Goal: Task Accomplishment & Management: Complete application form

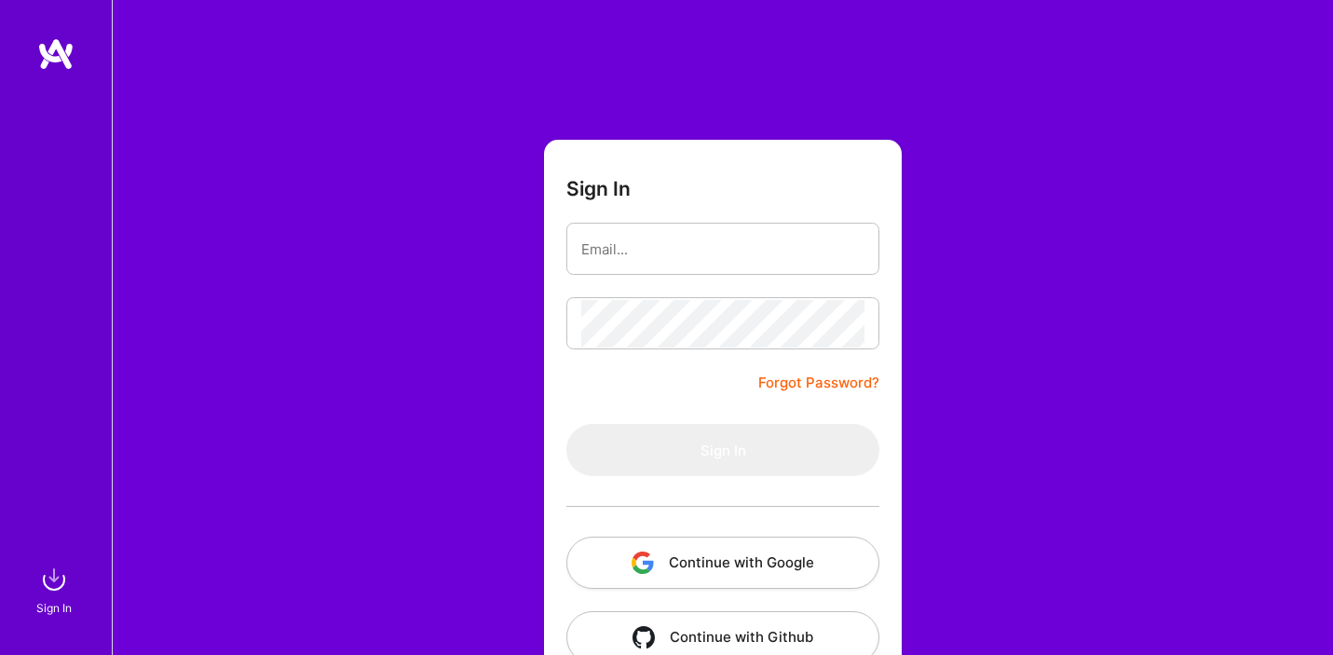
click at [702, 549] on button "Continue with Google" at bounding box center [723, 563] width 313 height 52
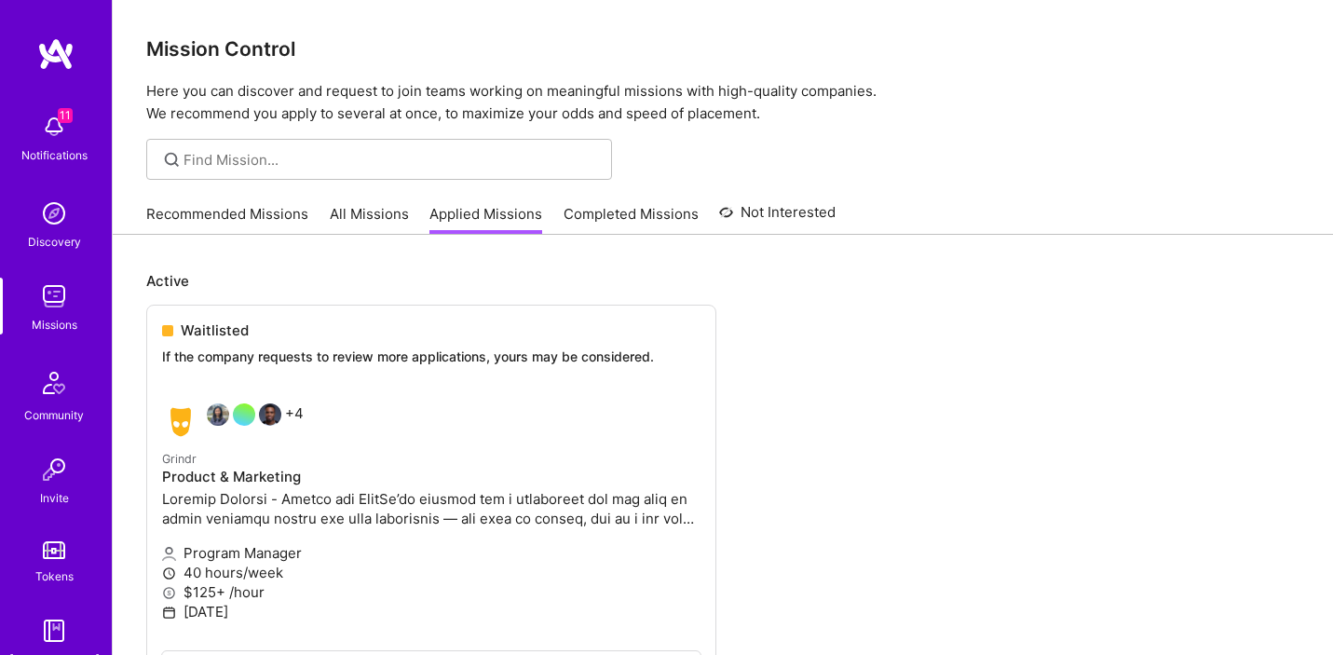
click at [81, 126] on div "11 Notifications" at bounding box center [54, 136] width 116 height 64
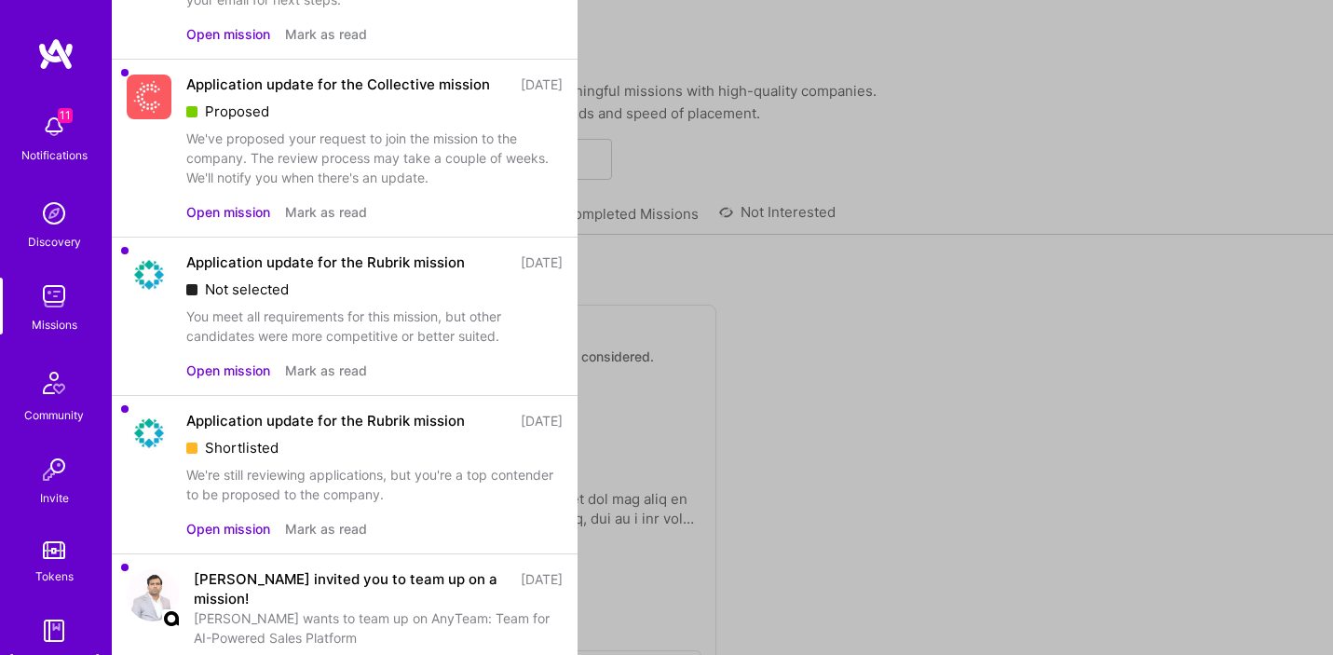
scroll to position [348, 0]
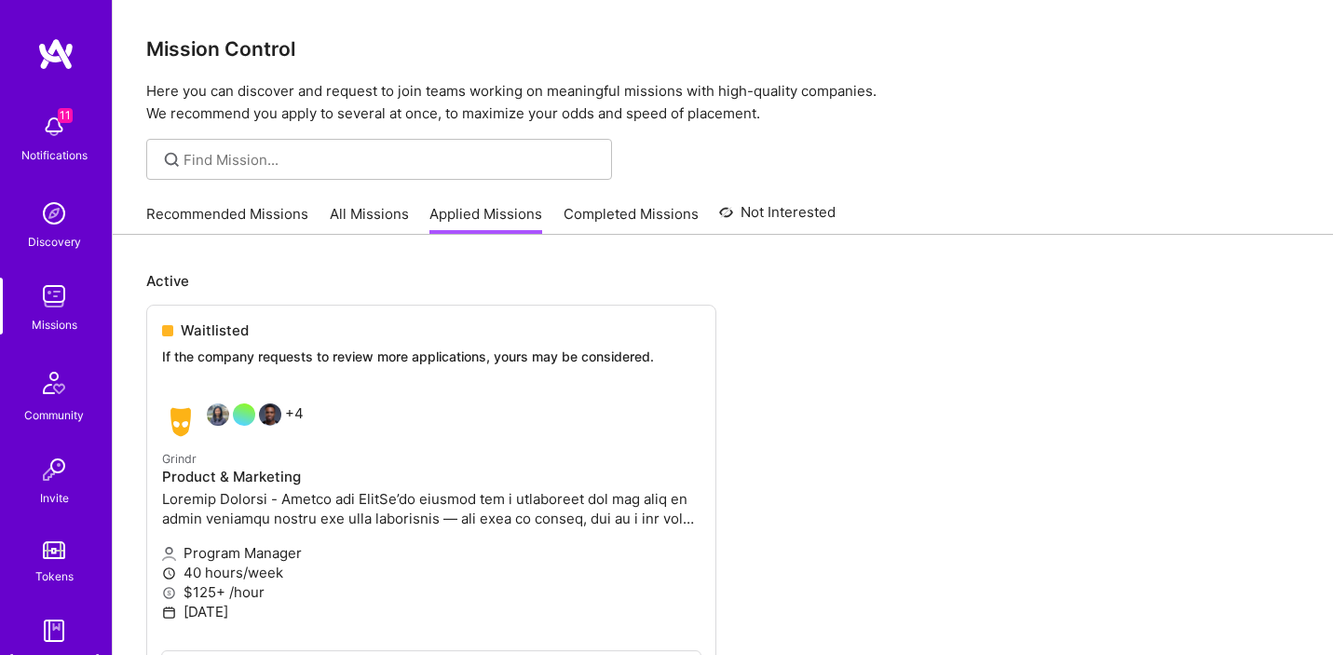
click at [49, 135] on div "11 Notifications Discovery Missions Community Invite Tokens [DOMAIN_NAME]" at bounding box center [56, 386] width 112 height 565
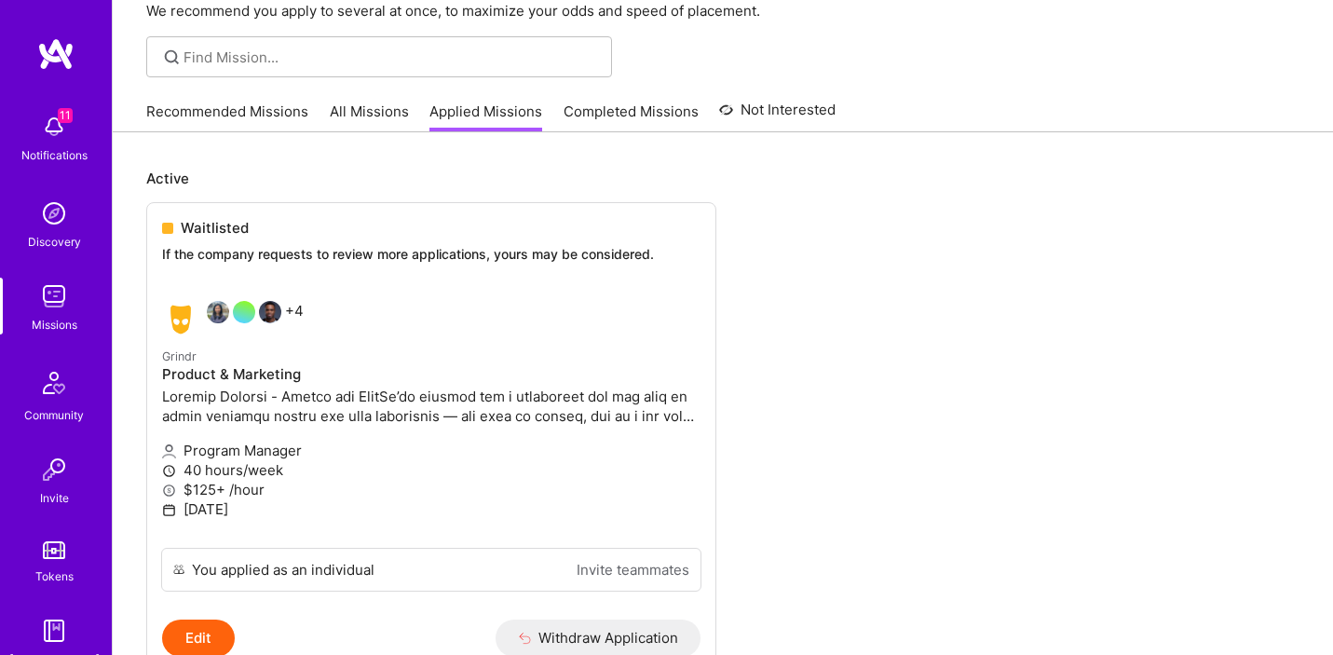
scroll to position [0, 0]
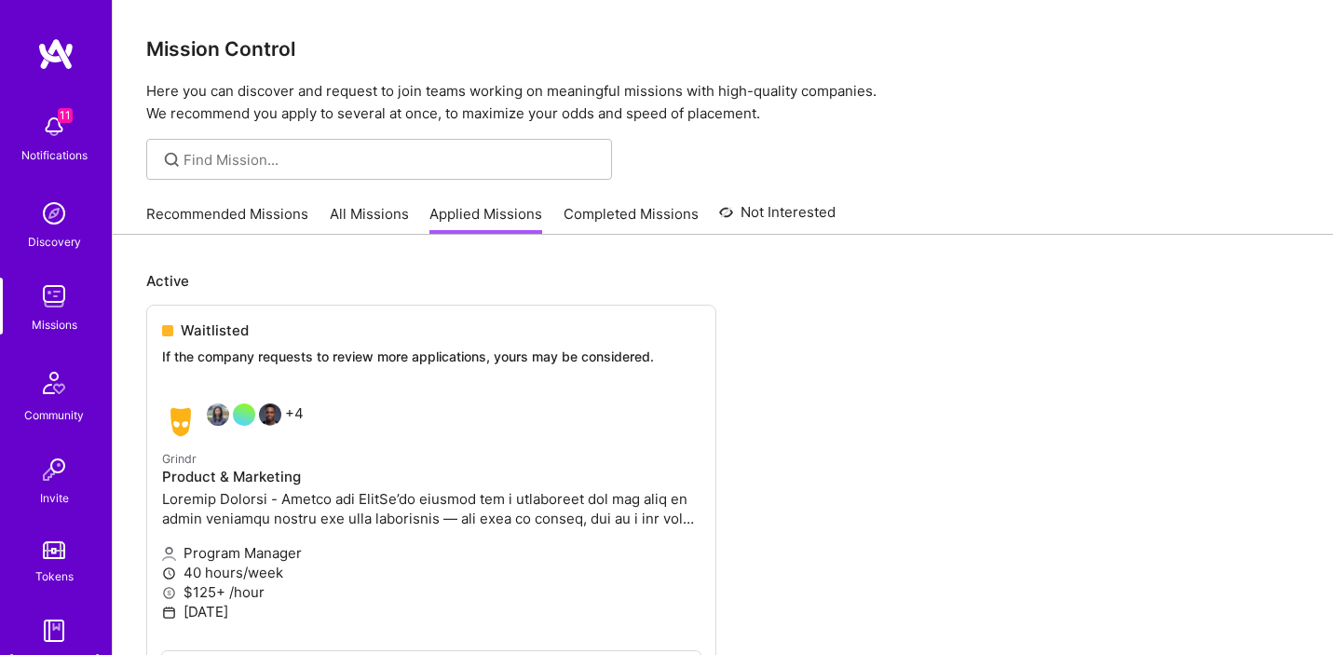
click at [62, 55] on img at bounding box center [55, 54] width 37 height 34
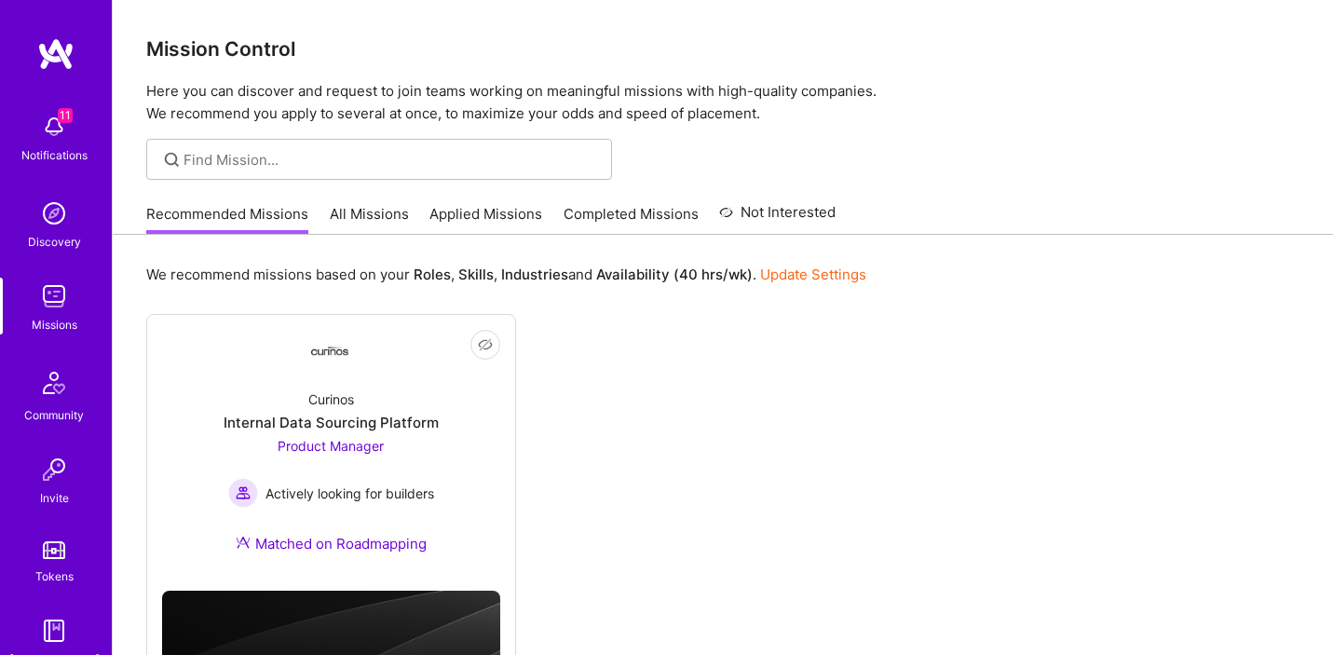
click at [391, 218] on link "All Missions" at bounding box center [369, 219] width 79 height 31
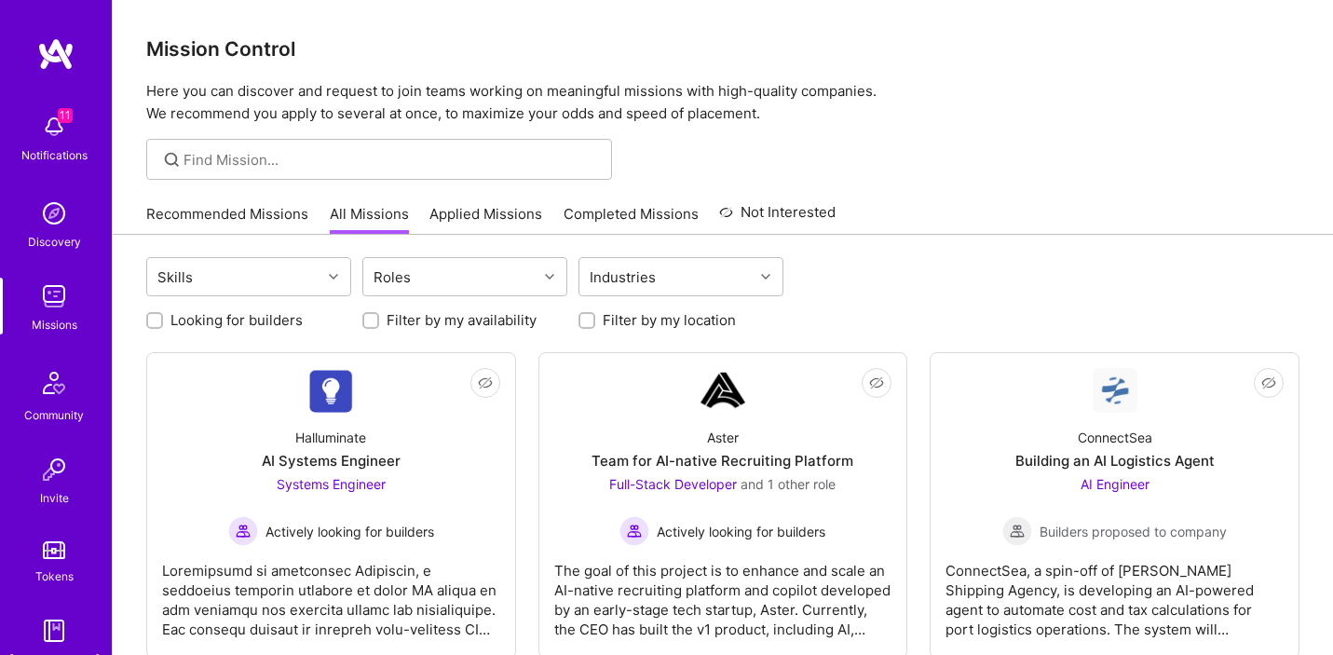
click at [479, 209] on link "Applied Missions" at bounding box center [486, 219] width 113 height 31
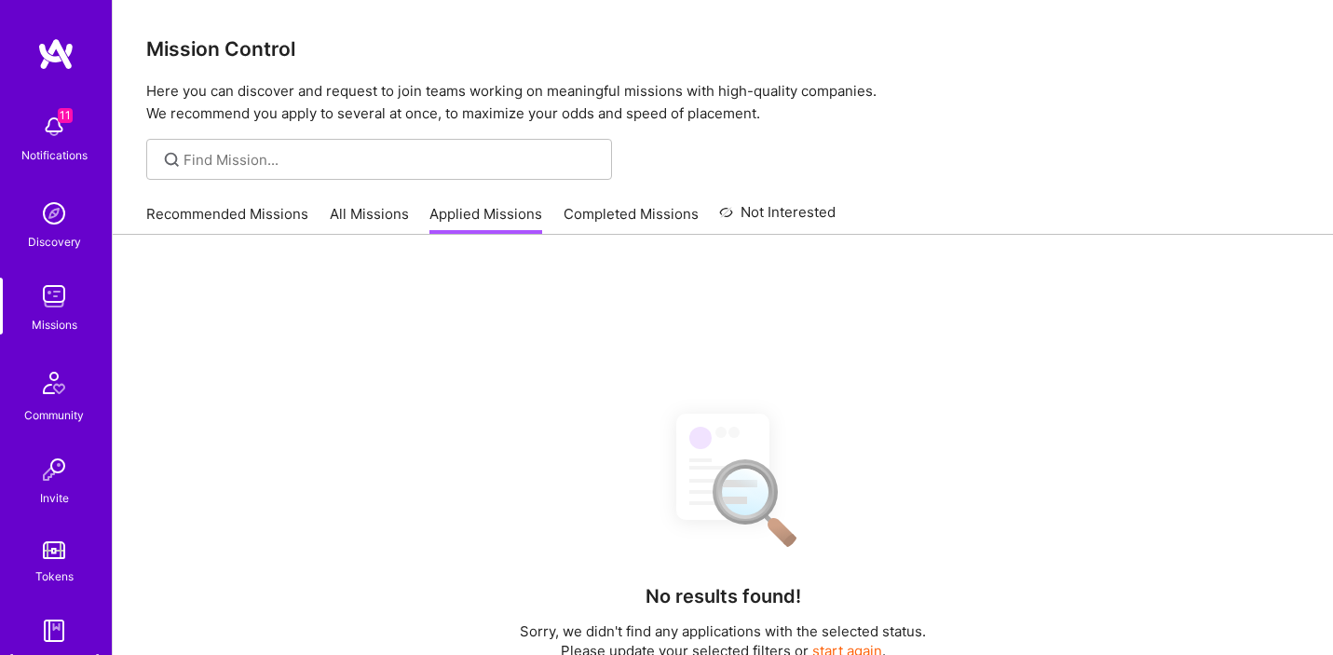
click at [382, 213] on link "All Missions" at bounding box center [369, 219] width 79 height 31
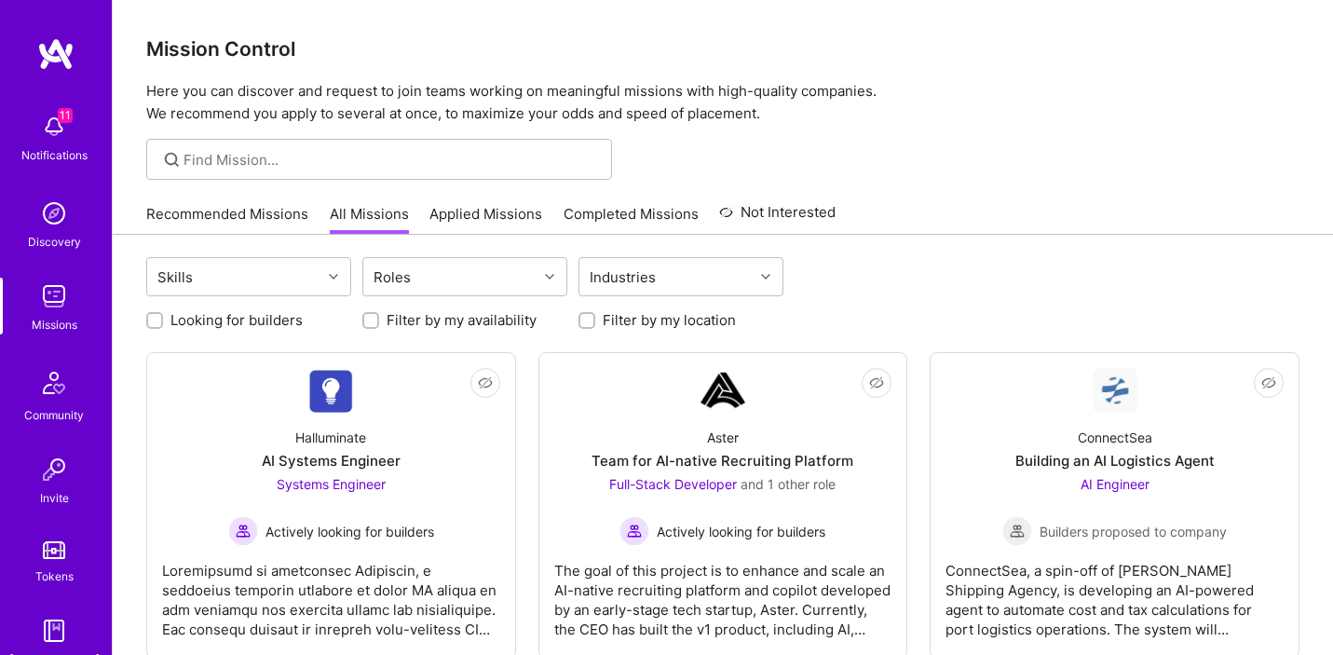
click at [479, 221] on link "Applied Missions" at bounding box center [486, 219] width 113 height 31
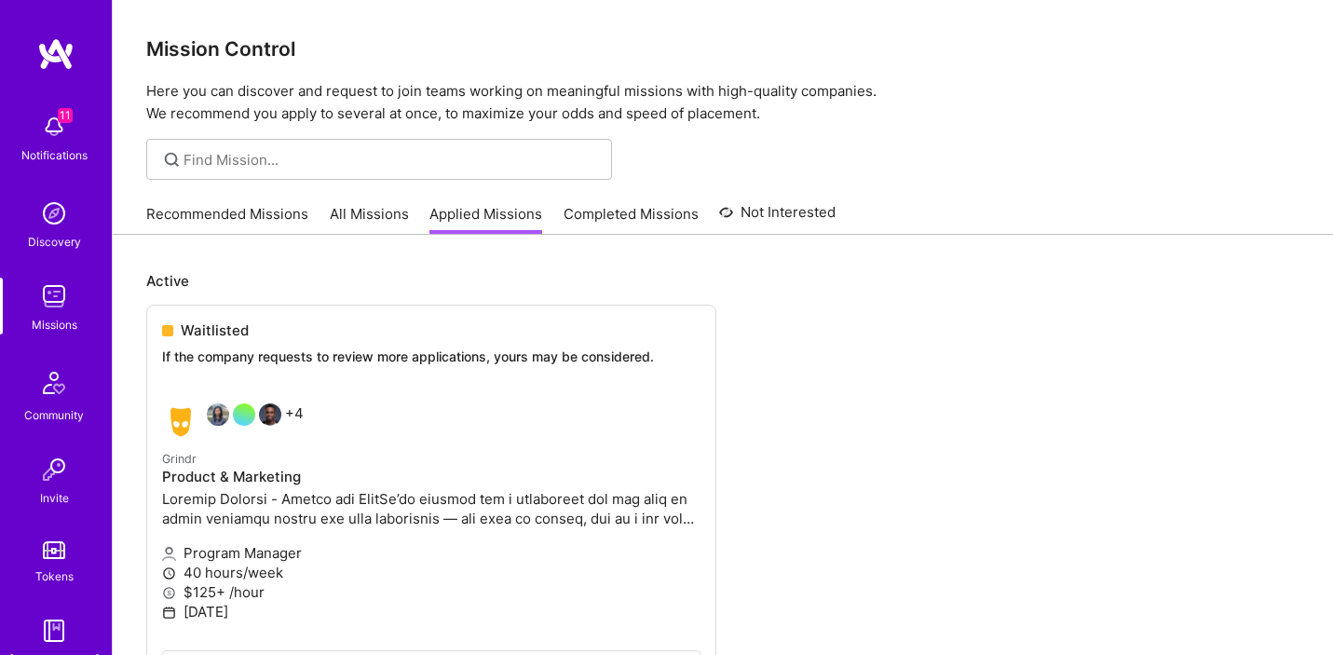
click at [63, 137] on img at bounding box center [53, 126] width 37 height 37
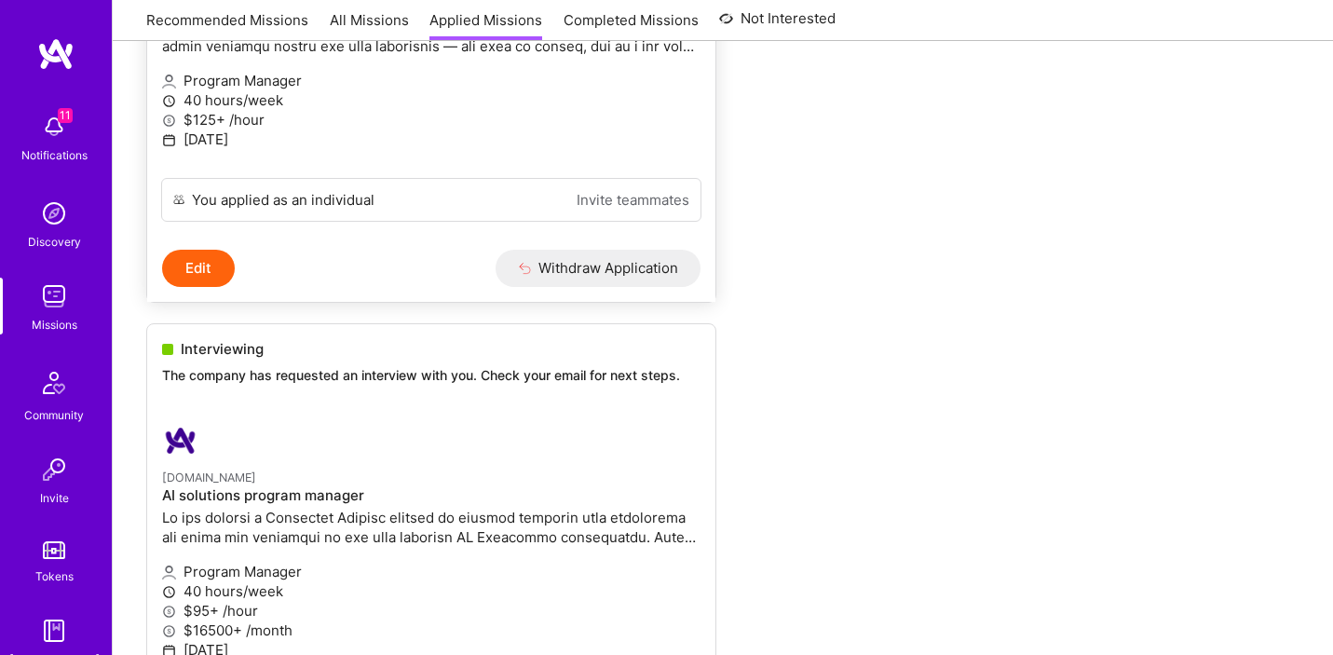
scroll to position [610, 0]
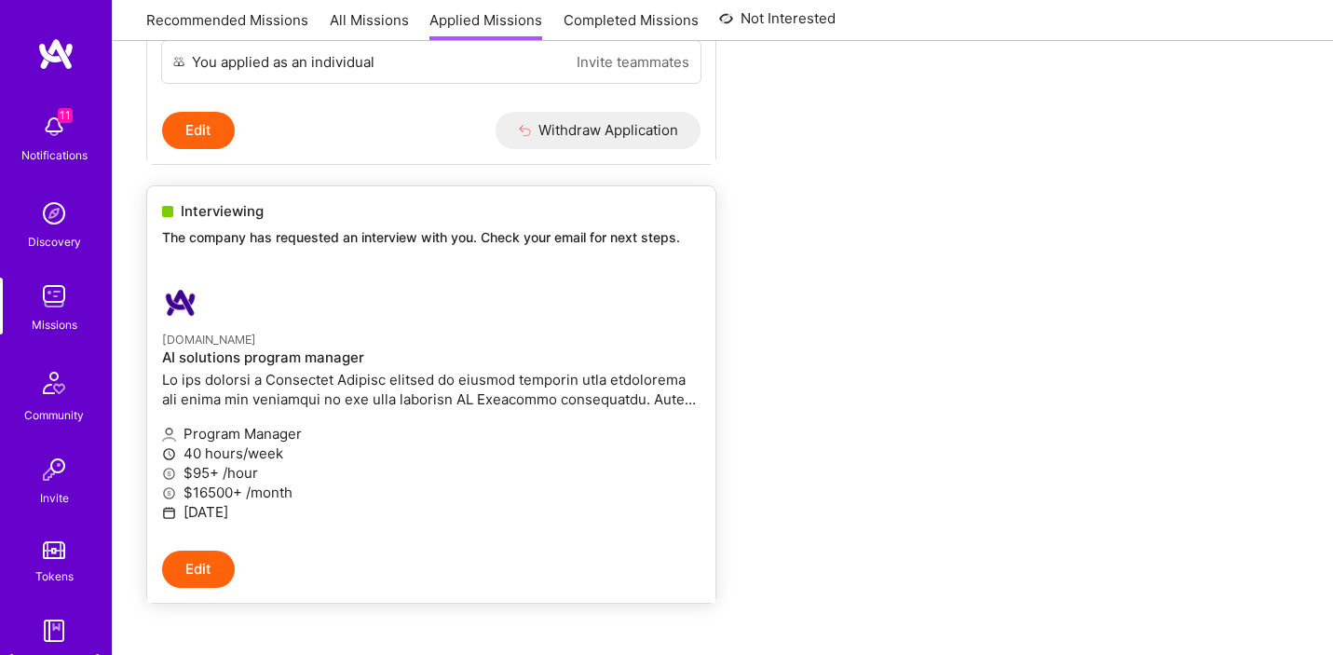
click at [538, 456] on p "40 hours/week" at bounding box center [431, 454] width 539 height 20
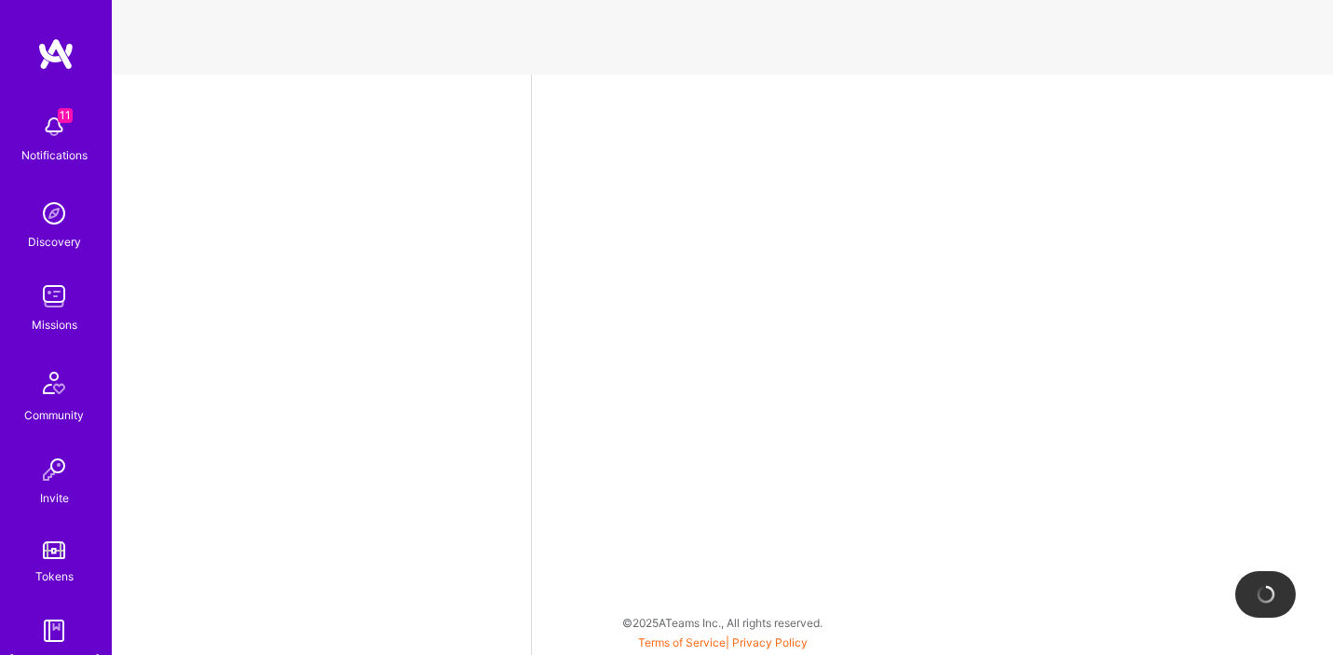
select select "US"
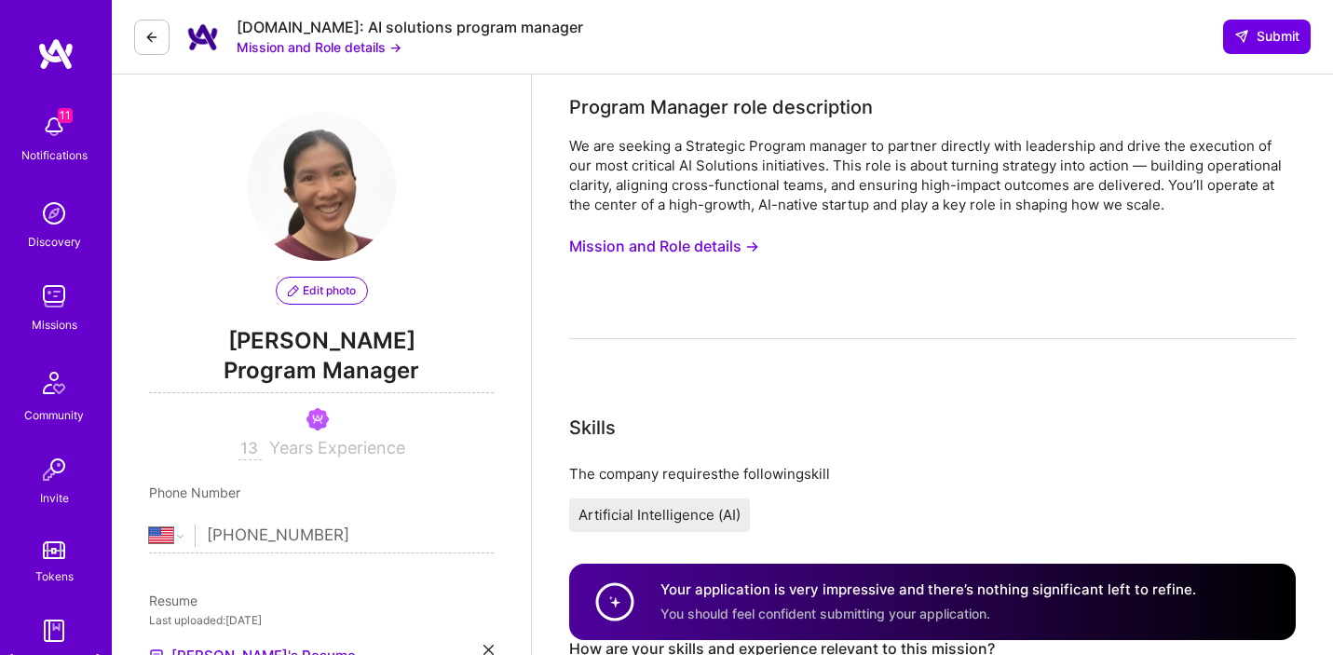
click at [666, 239] on button "Mission and Role details →" at bounding box center [664, 246] width 190 height 34
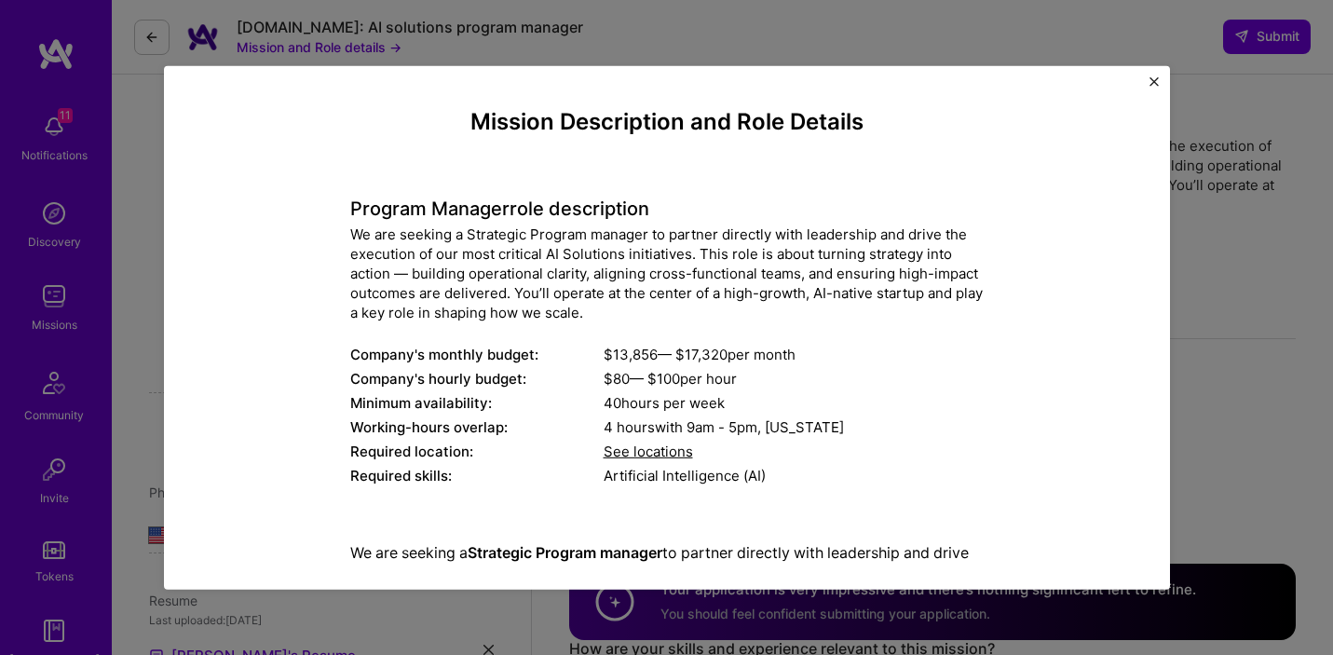
click at [732, 20] on div "Mission Description and Role Details Program Manager role description We are se…" at bounding box center [666, 327] width 1333 height 655
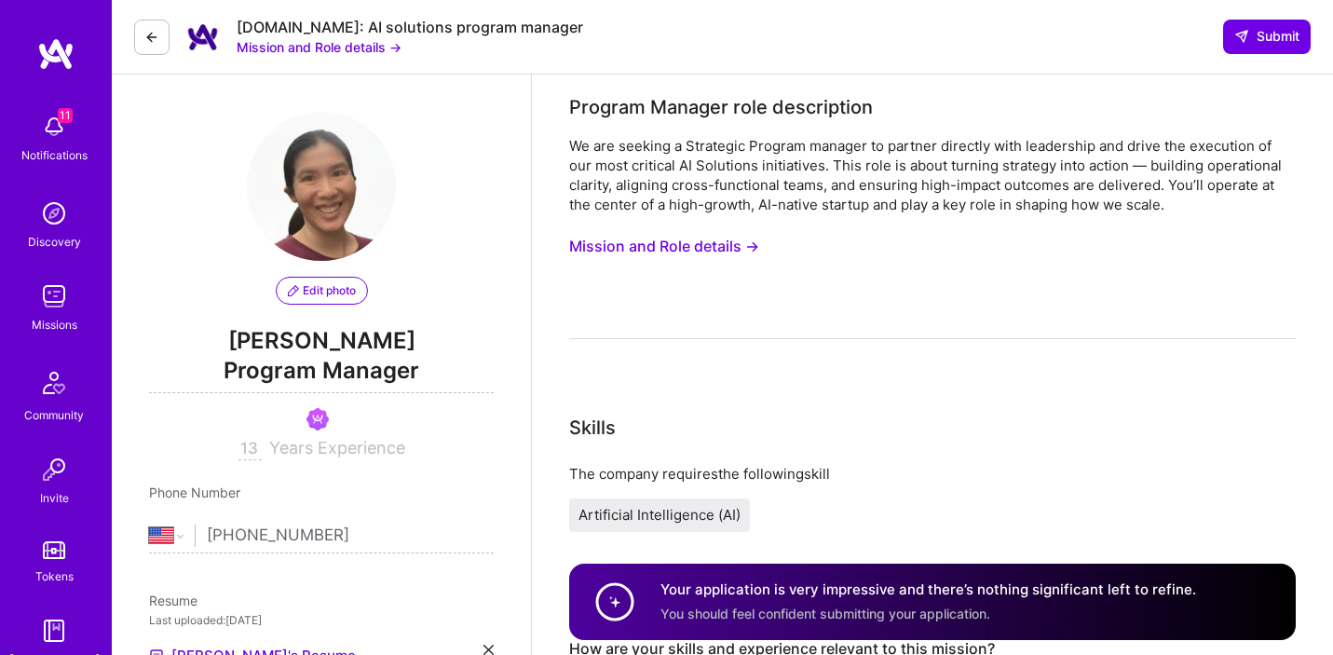
click at [161, 38] on button at bounding box center [151, 37] width 35 height 35
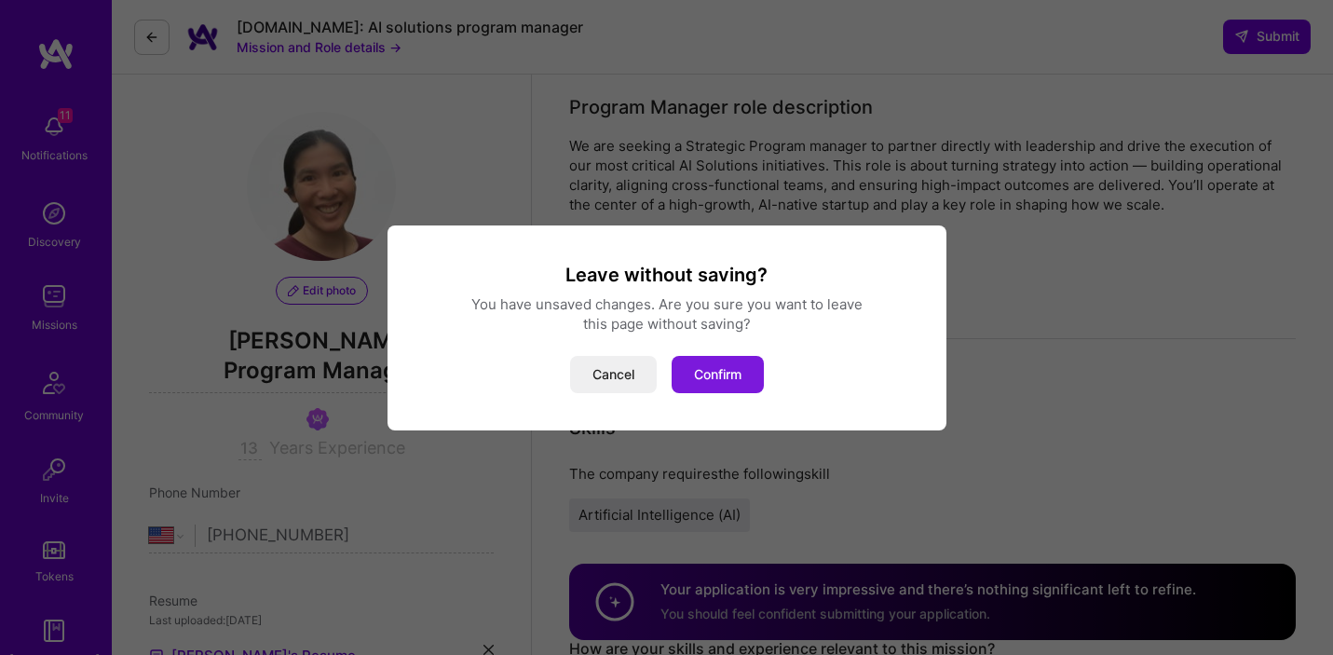
click at [716, 390] on button "Confirm" at bounding box center [718, 374] width 92 height 37
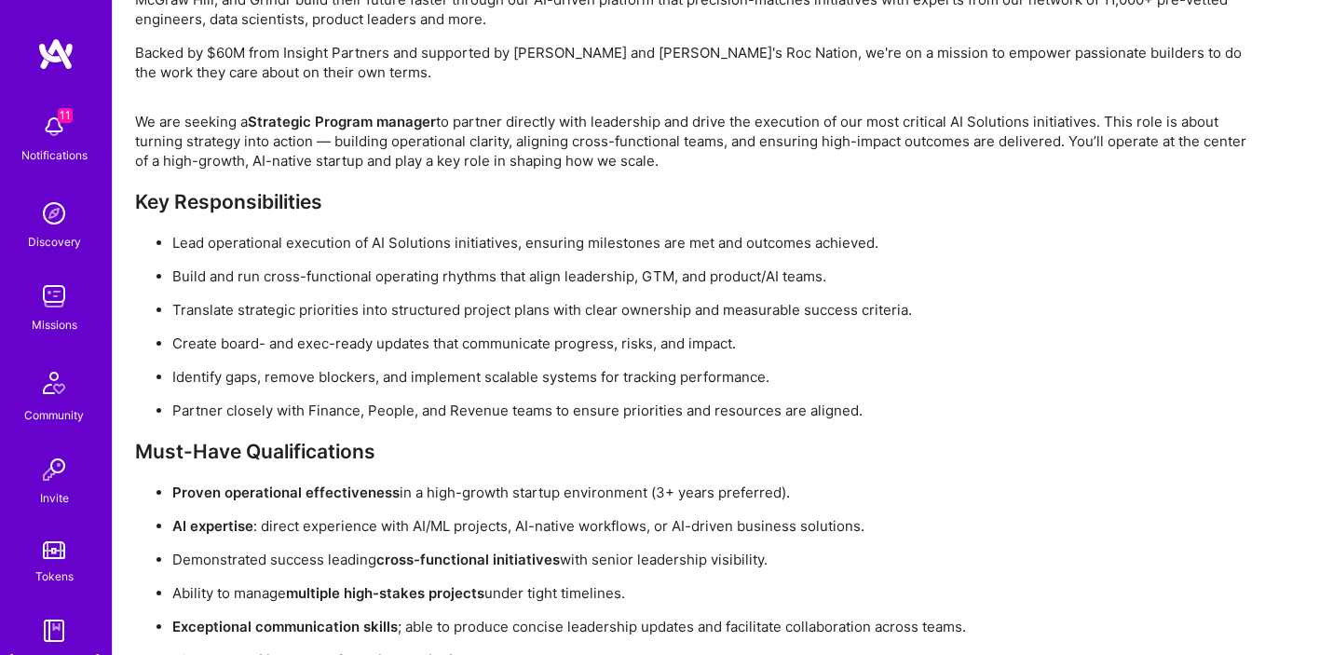
scroll to position [1348, 0]
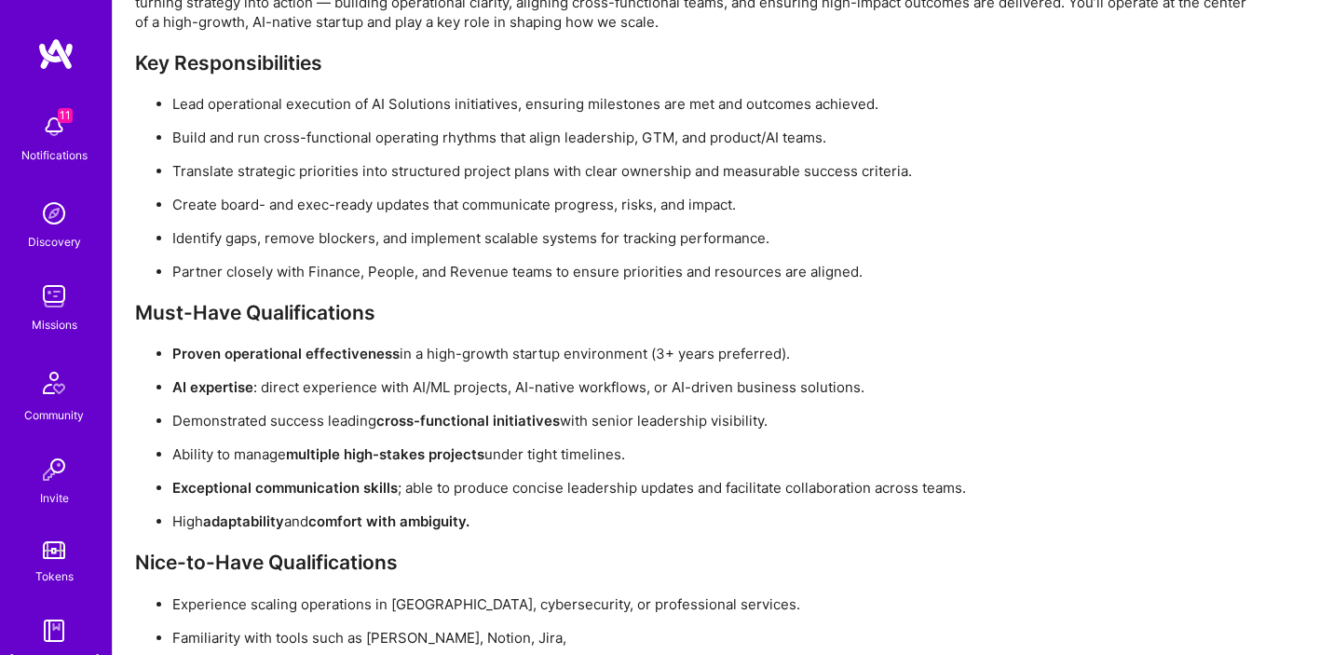
click at [53, 147] on div "Notifications" at bounding box center [54, 155] width 66 height 20
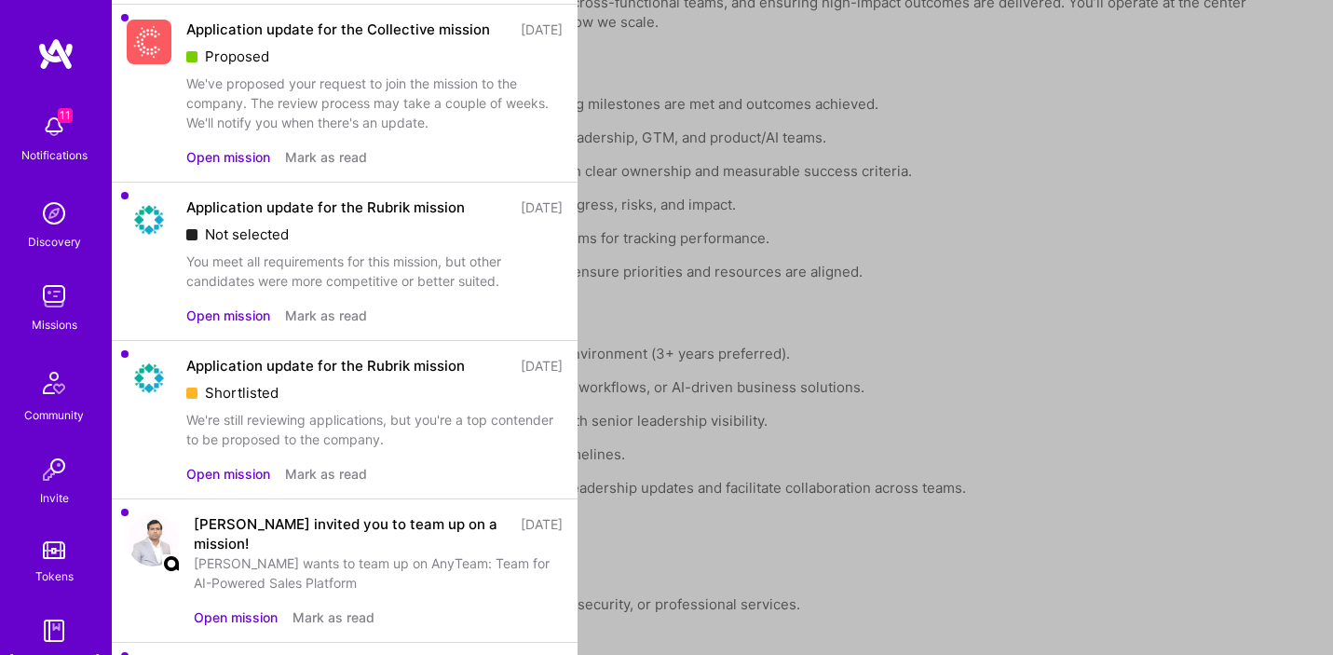
scroll to position [687, 0]
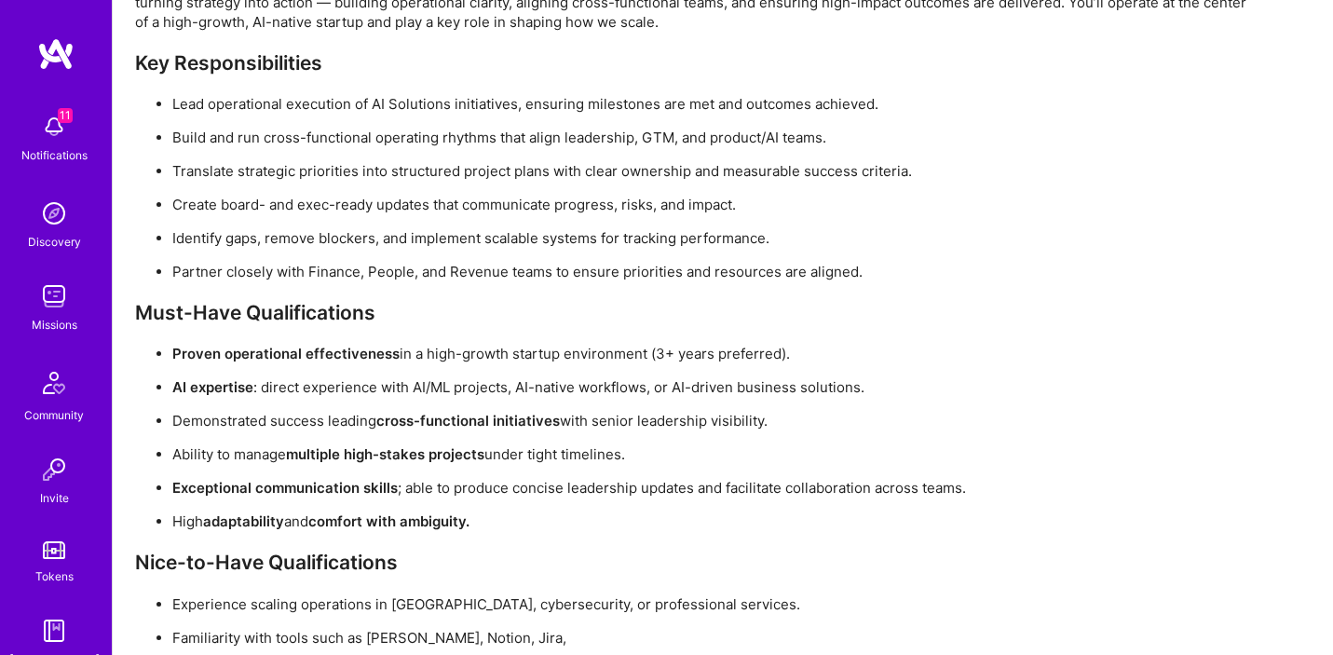
click at [34, 316] on div "Missions" at bounding box center [55, 325] width 46 height 20
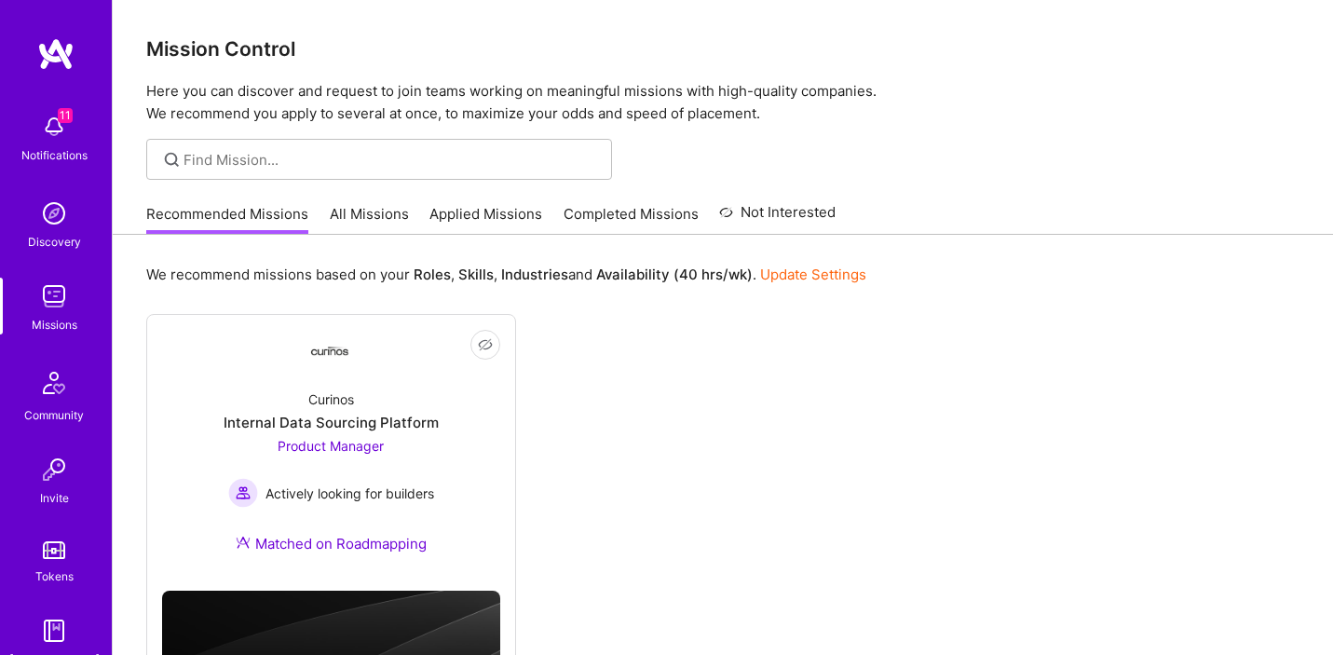
click at [485, 216] on link "Applied Missions" at bounding box center [486, 219] width 113 height 31
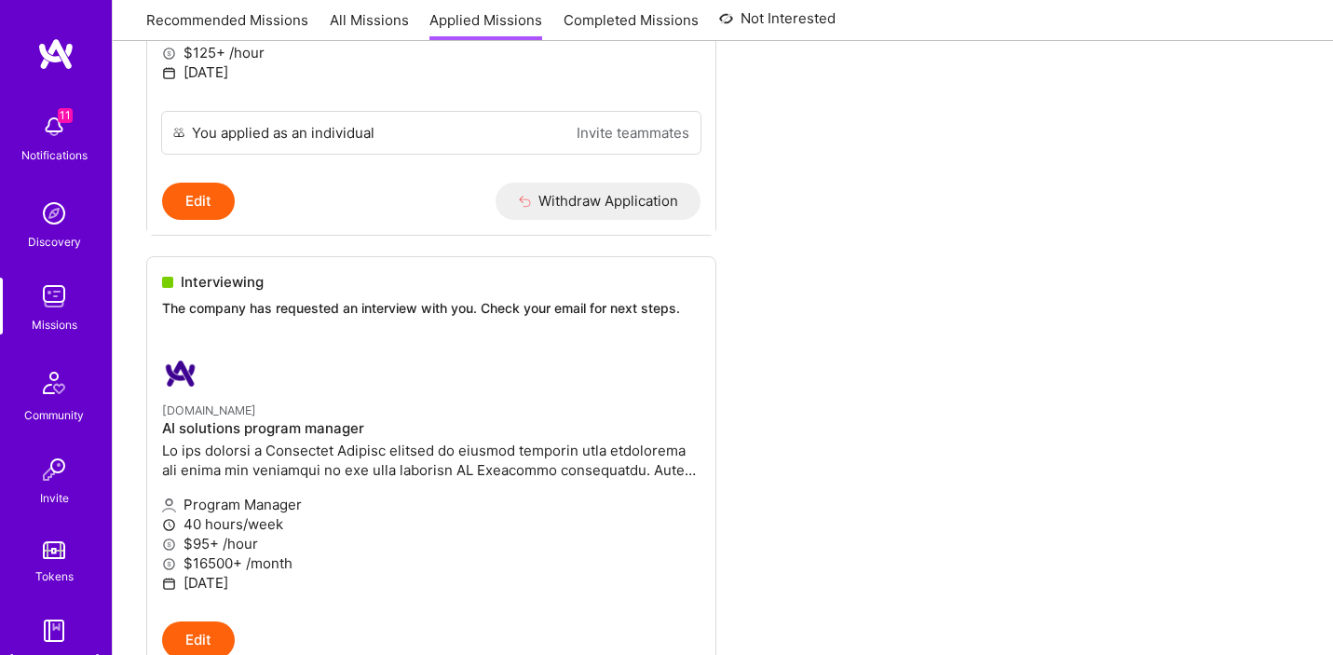
scroll to position [567, 0]
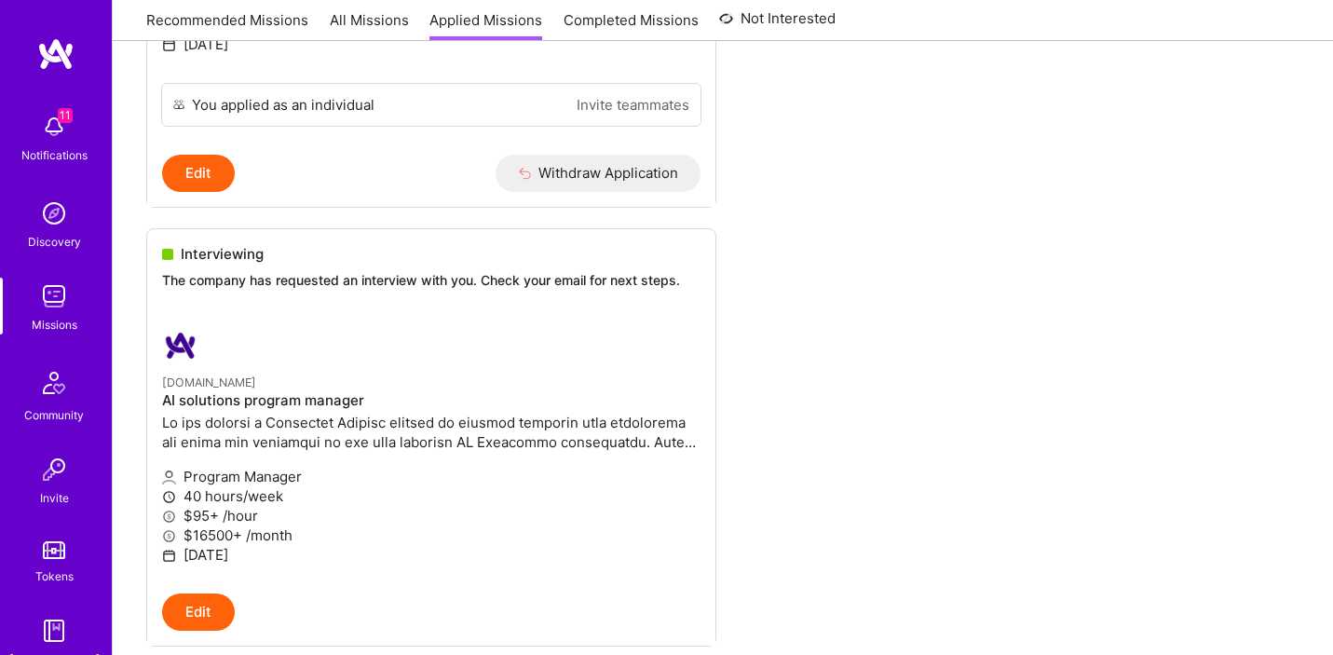
click at [50, 126] on img at bounding box center [53, 126] width 37 height 37
click at [49, 195] on img at bounding box center [53, 213] width 37 height 37
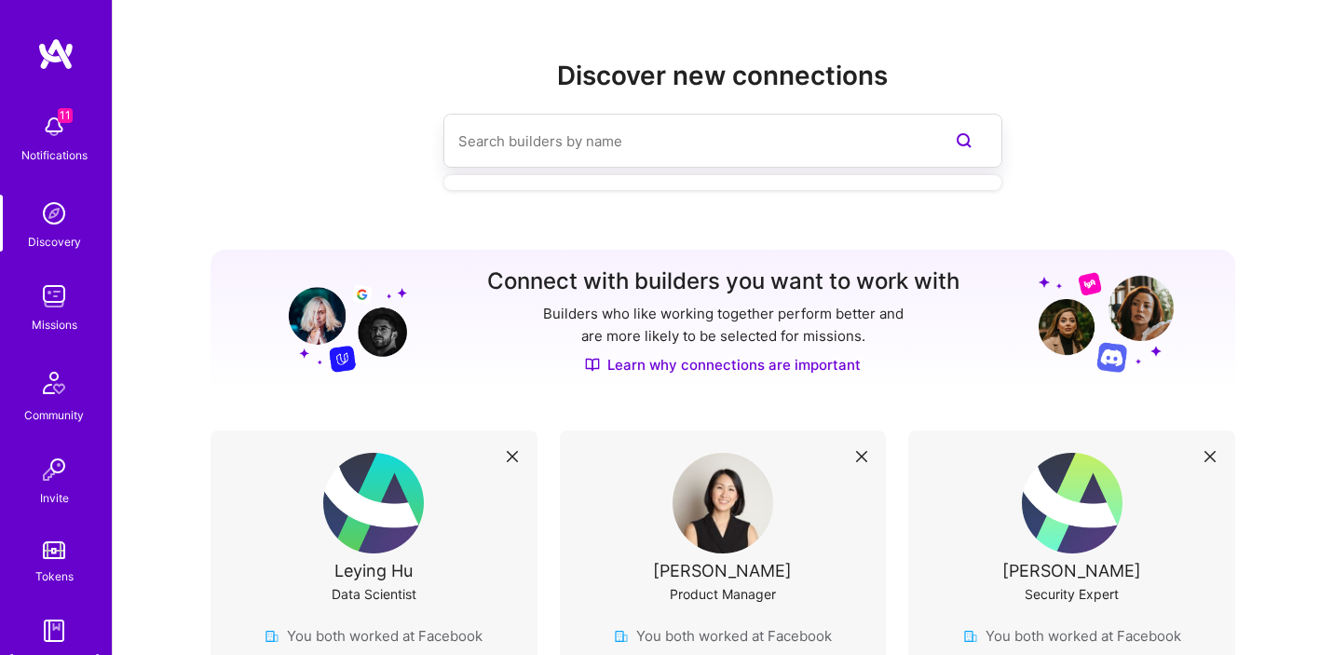
click at [675, 154] on input at bounding box center [685, 141] width 455 height 48
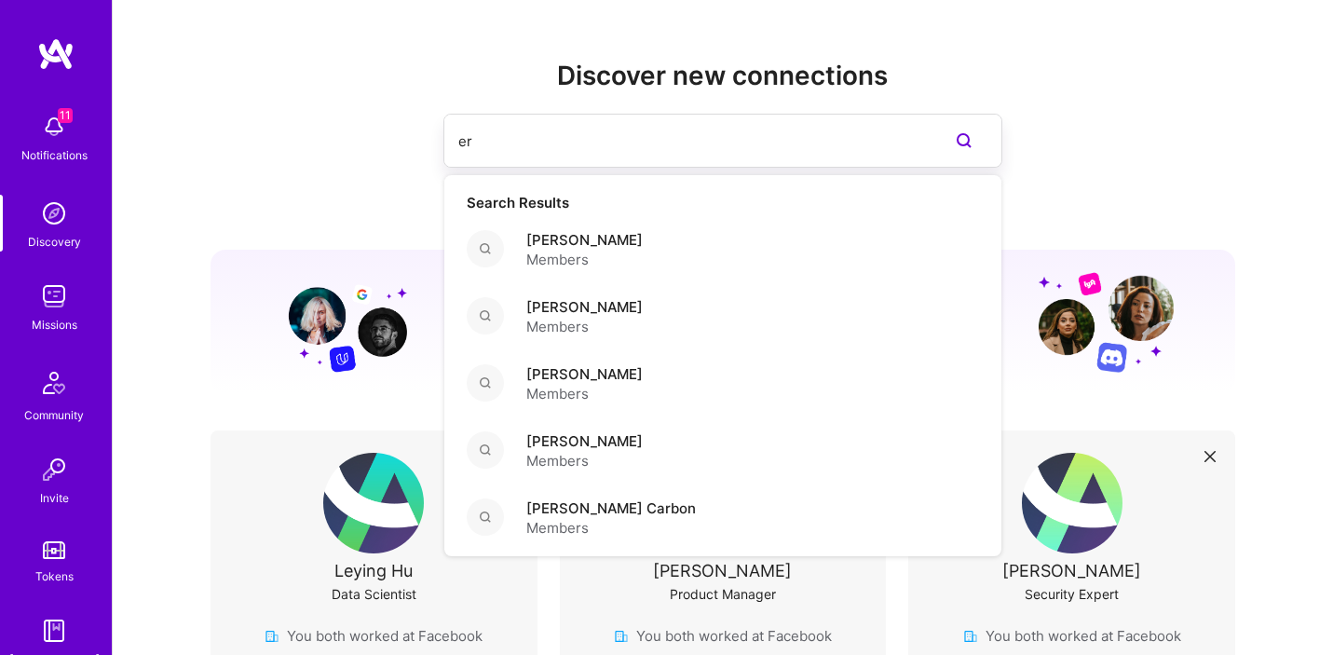
type input "e"
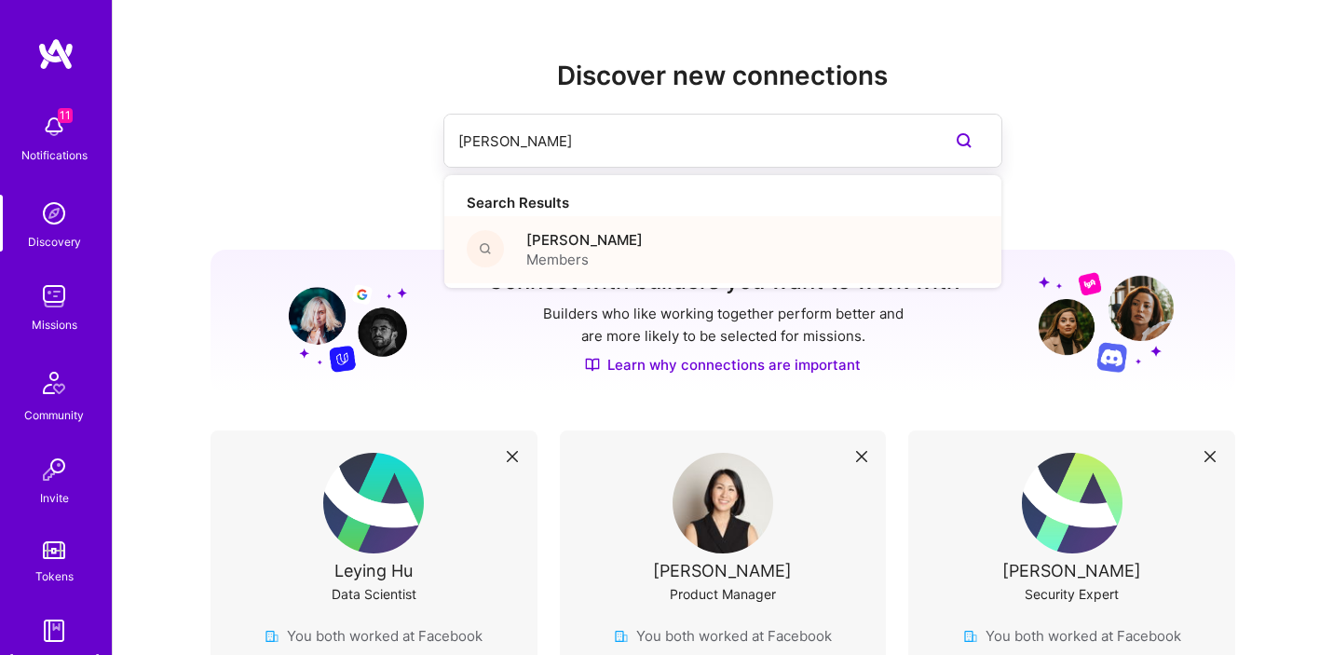
type input "[PERSON_NAME]"
click at [594, 252] on div "[PERSON_NAME] Spare Members" at bounding box center [722, 249] width 557 height 67
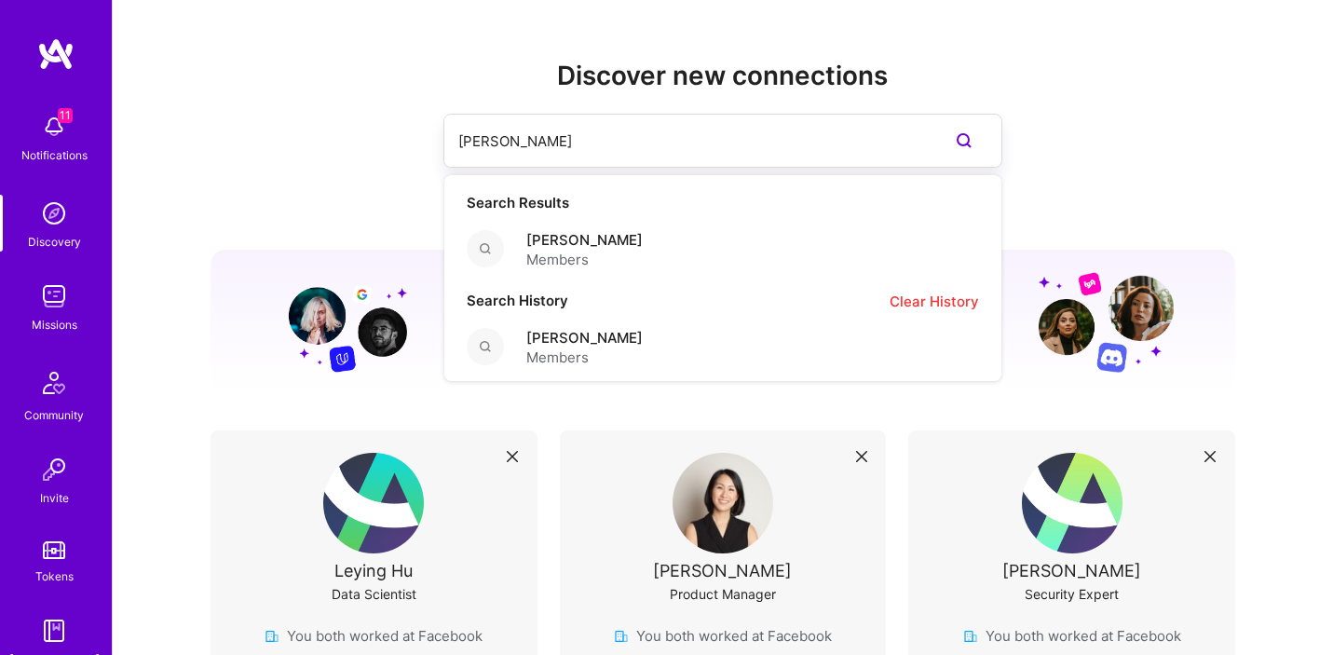
drag, startPoint x: 551, startPoint y: 140, endPoint x: 321, endPoint y: 136, distance: 229.2
click at [321, 136] on div "[PERSON_NAME] spare Search Results [PERSON_NAME] Spare Members Search History C…" at bounding box center [723, 141] width 1025 height 54
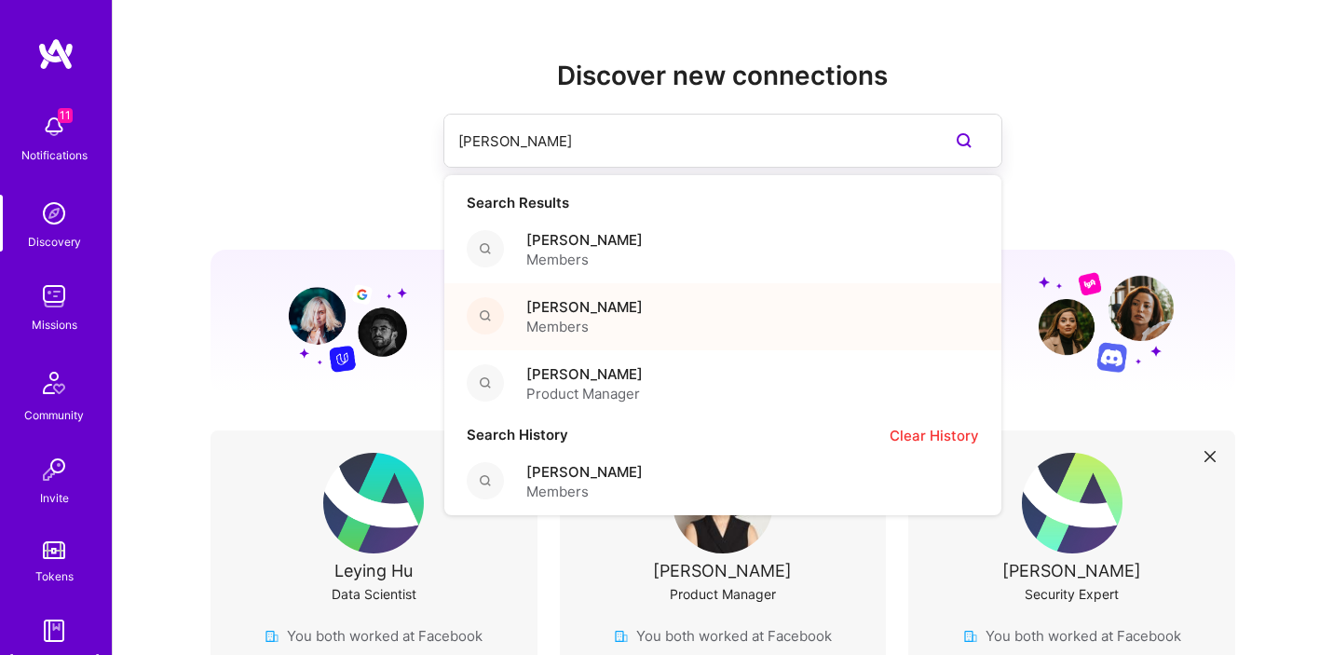
type input "[PERSON_NAME]"
click at [627, 311] on div "[PERSON_NAME] Members" at bounding box center [722, 316] width 557 height 67
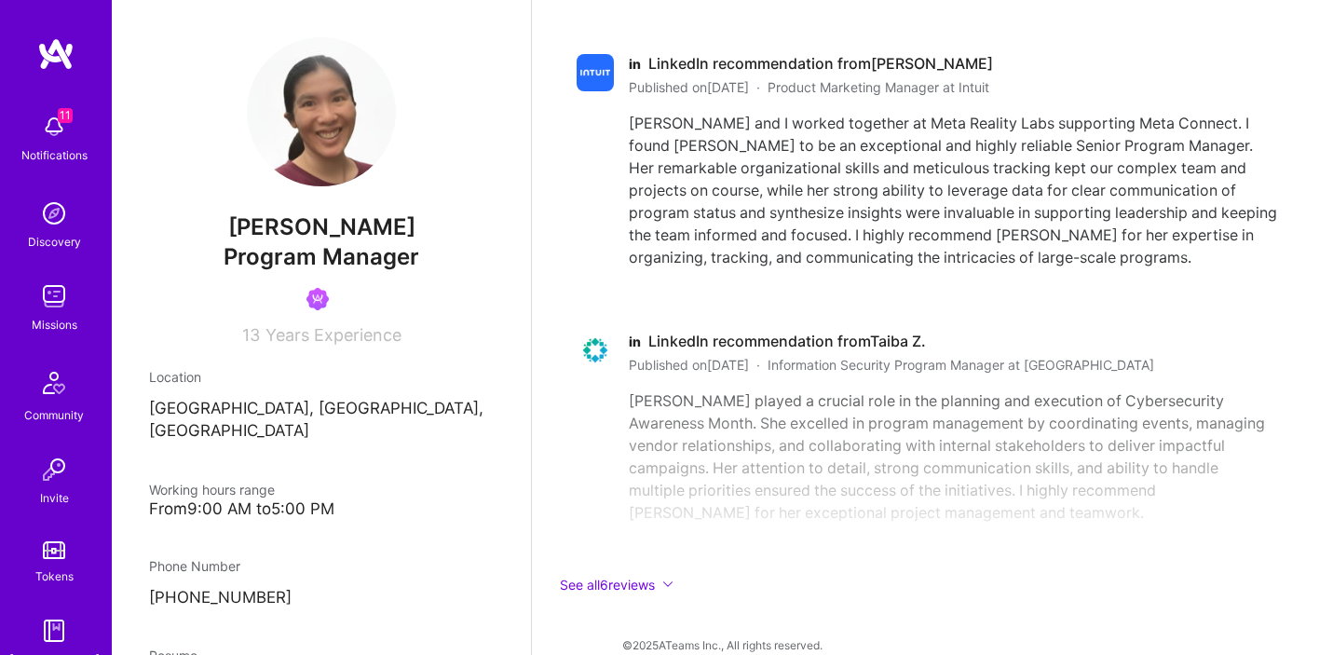
scroll to position [5454, 0]
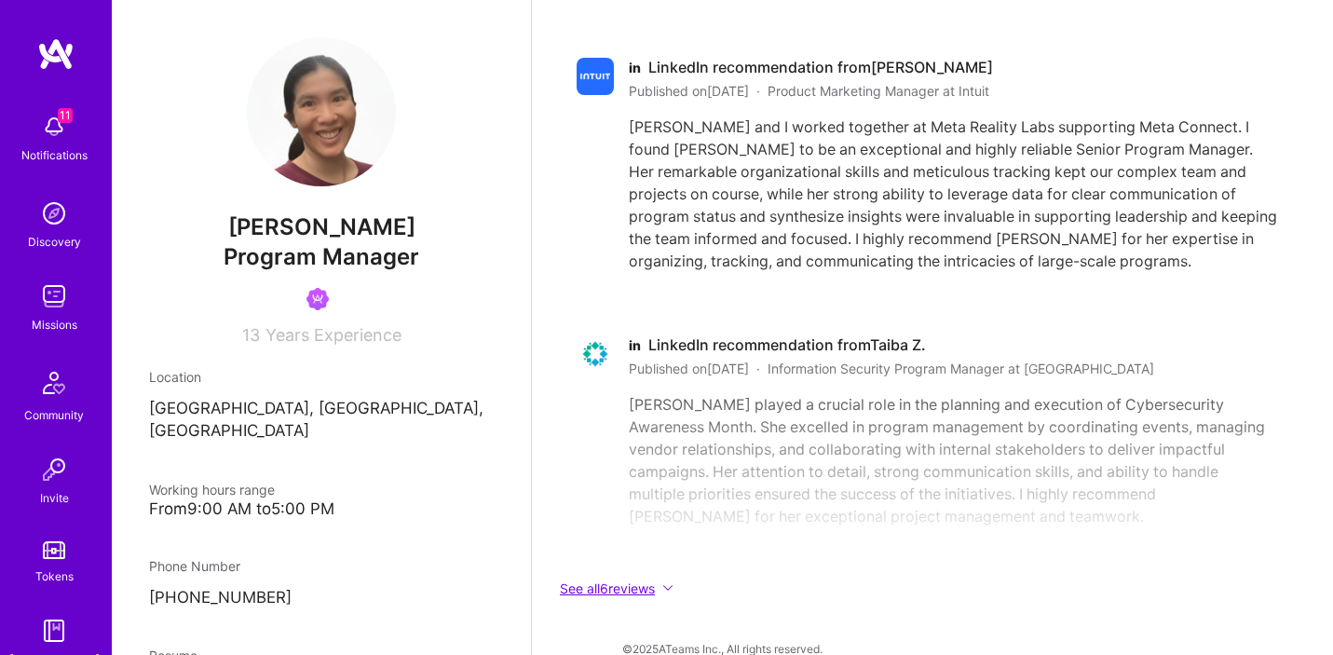
click at [651, 578] on button "See all 6 reviews" at bounding box center [926, 588] width 745 height 21
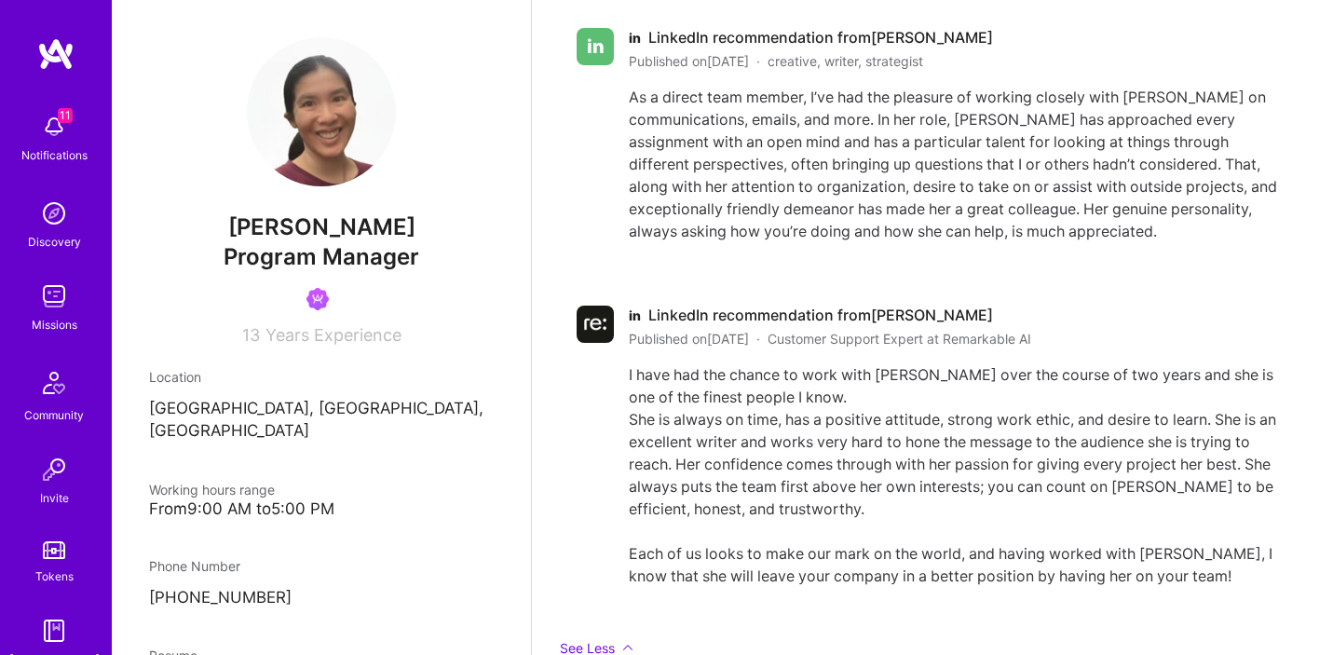
scroll to position [6644, 0]
